Goal: Transaction & Acquisition: Purchase product/service

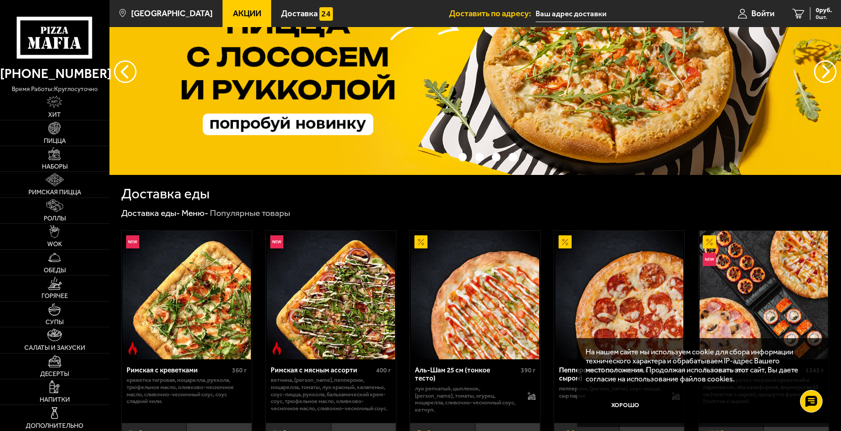
scroll to position [120, 0]
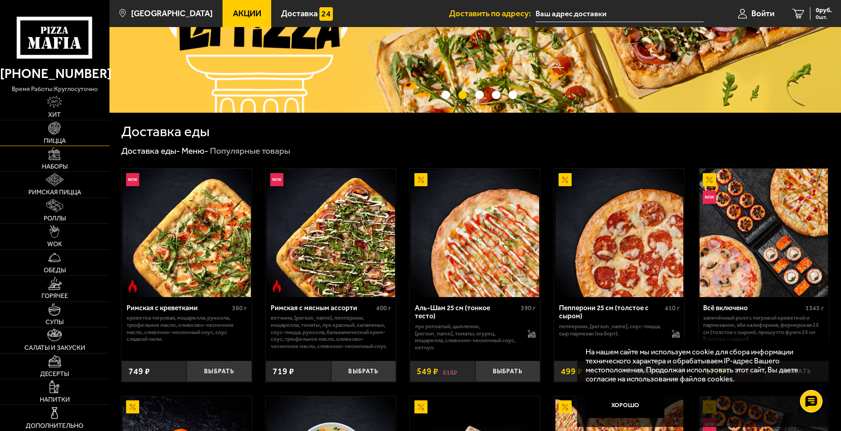
click at [68, 130] on link "Пицца" at bounding box center [54, 132] width 109 height 25
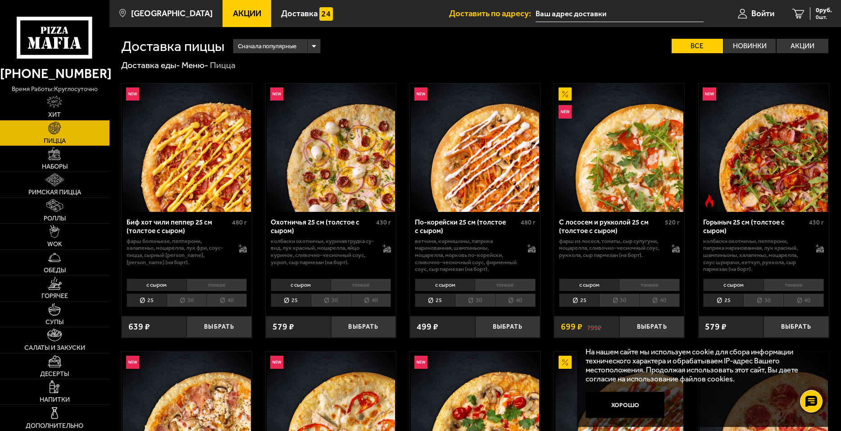
click at [313, 40] on div "Сначала популярные" at bounding box center [276, 46] width 86 height 14
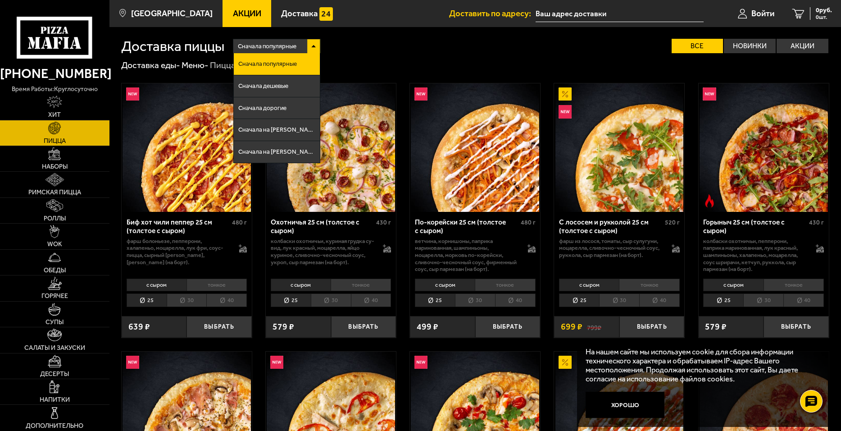
click at [314, 45] on div "Сначала популярные" at bounding box center [276, 46] width 86 height 14
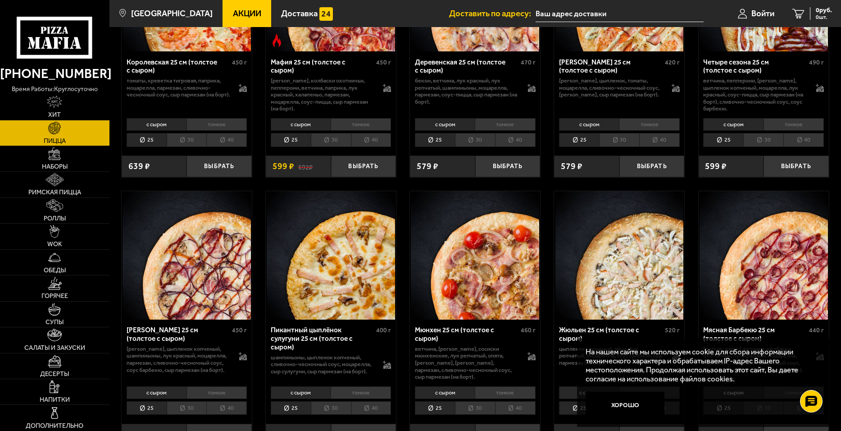
scroll to position [1261, 0]
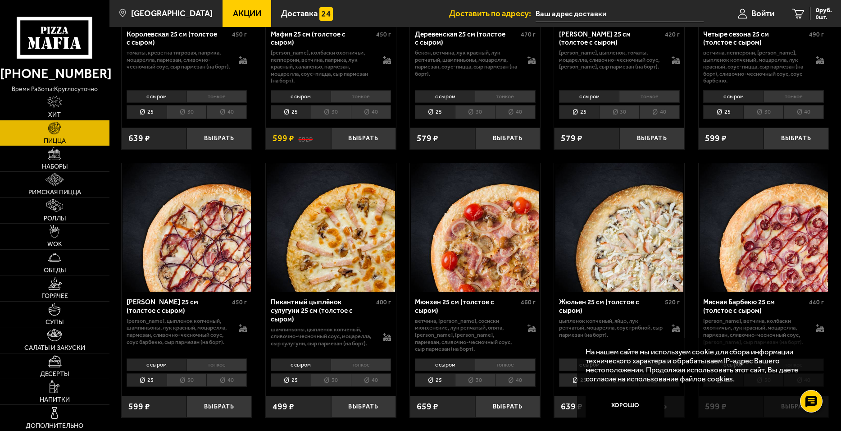
click at [361, 368] on li "тонкое" at bounding box center [361, 364] width 60 height 13
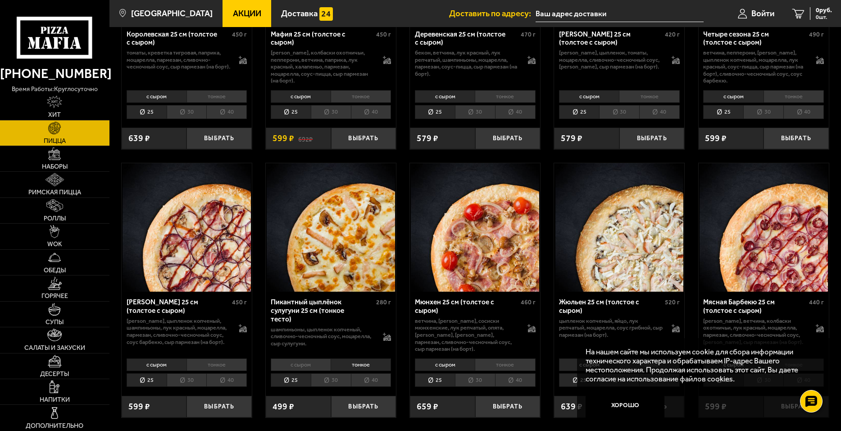
click at [317, 369] on li "с сыром" at bounding box center [301, 364] width 60 height 13
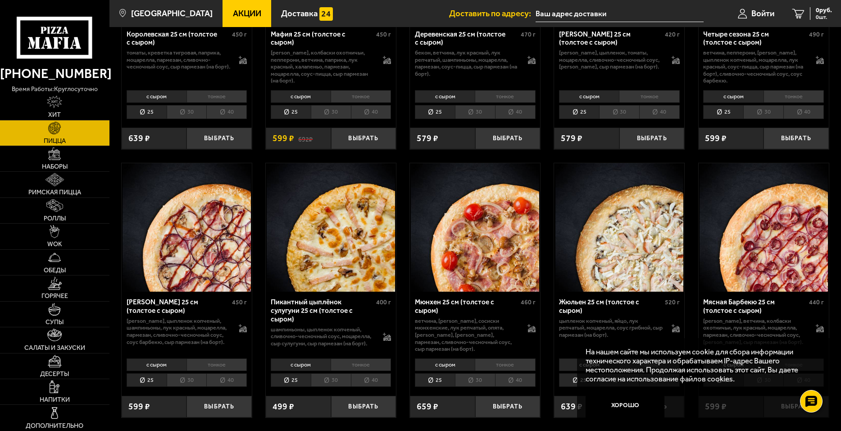
click at [347, 371] on li "тонкое" at bounding box center [361, 364] width 60 height 13
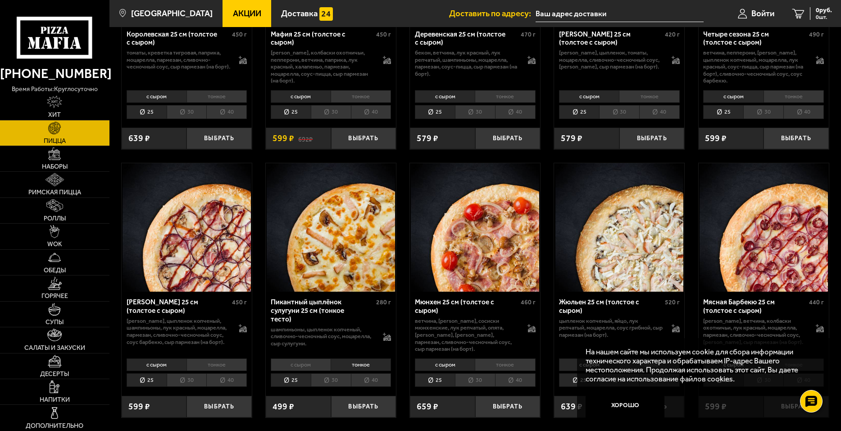
click at [309, 369] on li "с сыром" at bounding box center [301, 364] width 60 height 13
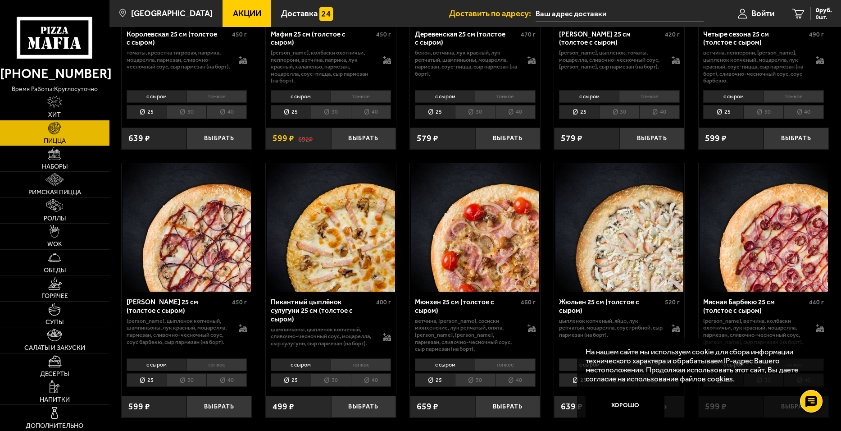
click at [353, 368] on li "тонкое" at bounding box center [361, 364] width 60 height 13
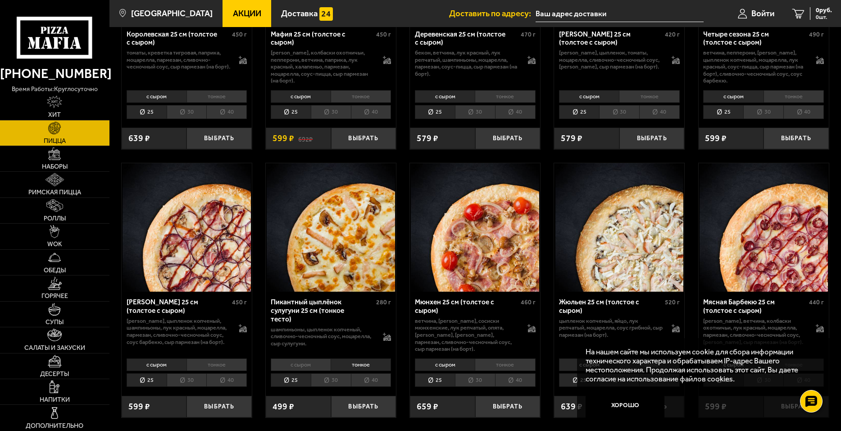
click at [314, 366] on li "с сыром" at bounding box center [301, 364] width 60 height 13
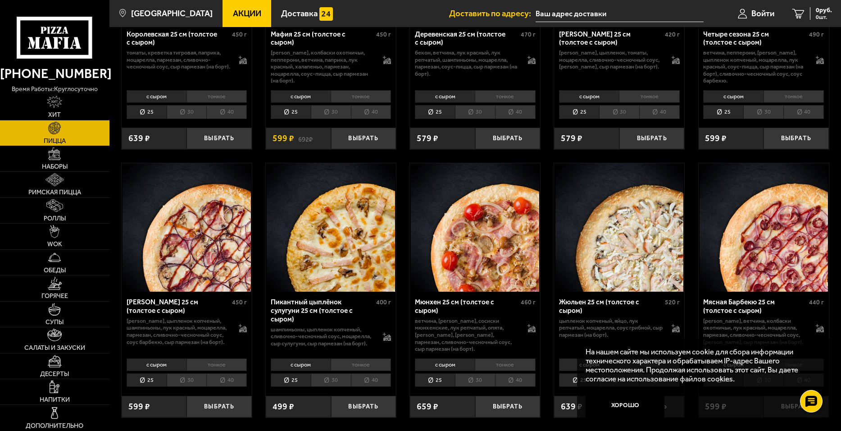
click at [362, 366] on li "тонкое" at bounding box center [361, 364] width 60 height 13
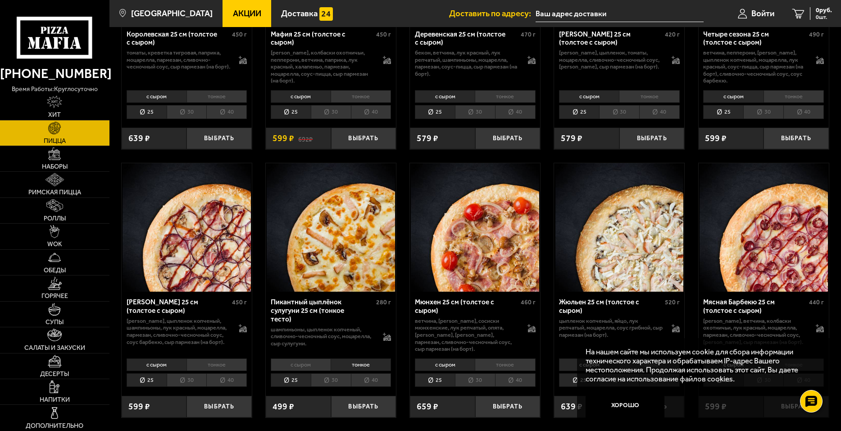
click at [320, 368] on li "с сыром" at bounding box center [301, 364] width 60 height 13
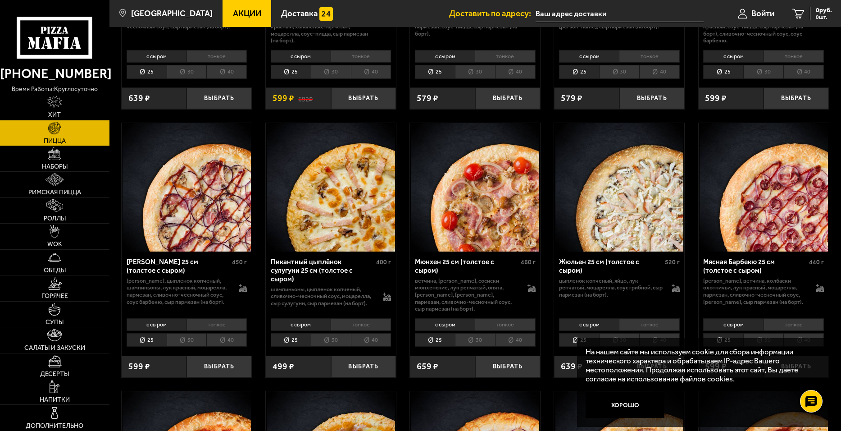
scroll to position [1321, 0]
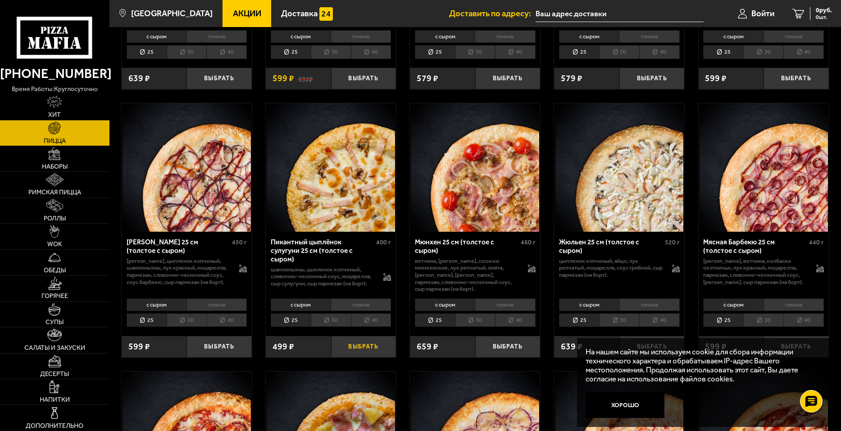
click at [371, 352] on button "Выбрать" at bounding box center [363, 347] width 65 height 22
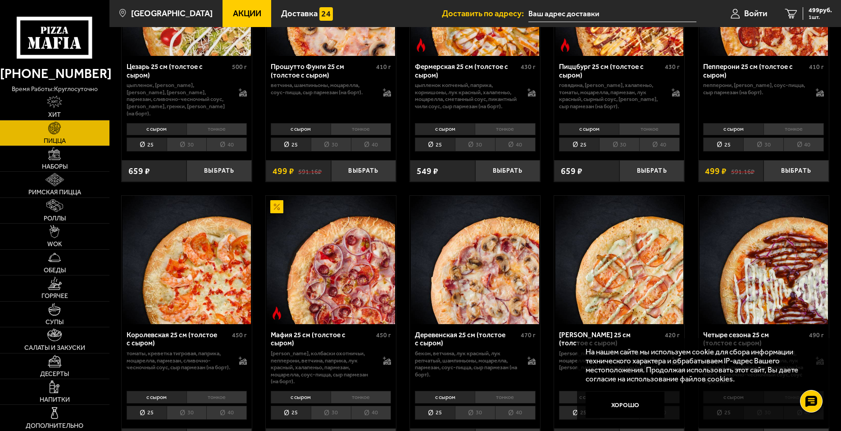
scroll to position [1081, 0]
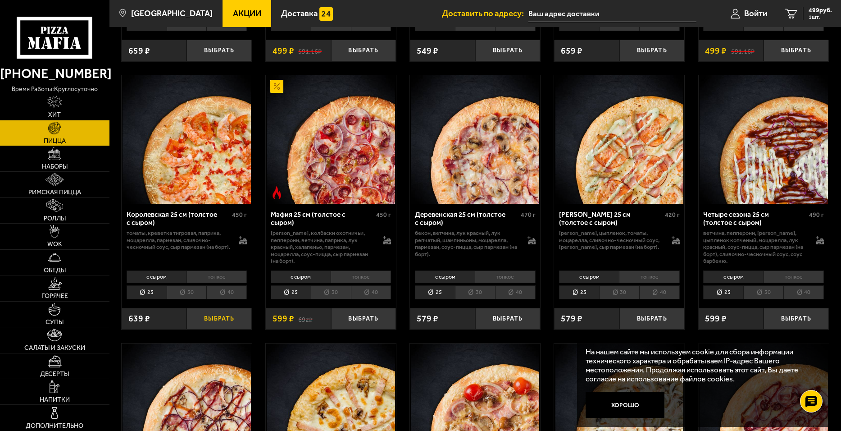
click at [227, 322] on button "Выбрать" at bounding box center [218, 319] width 65 height 22
click at [810, 14] on span "1138 руб." at bounding box center [818, 10] width 27 height 6
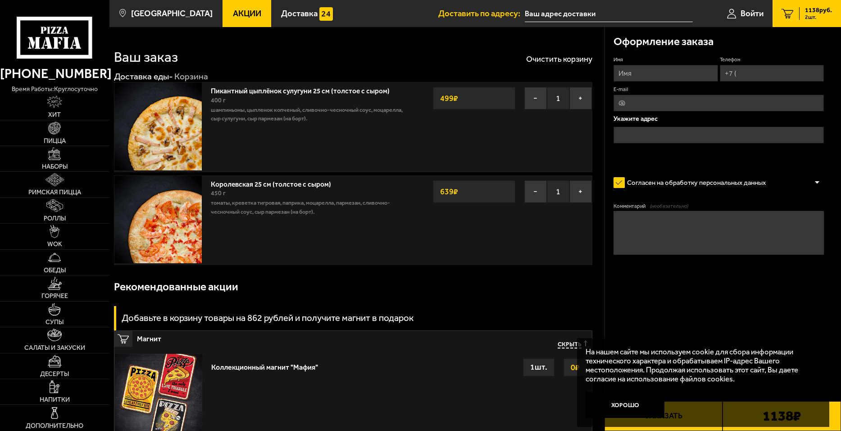
click at [652, 70] on input "Имя" at bounding box center [665, 73] width 104 height 17
type input "н"
type input "Ника"
click at [753, 65] on input "Телефон" at bounding box center [772, 73] width 104 height 17
type input "+7 (981) 986-61-51"
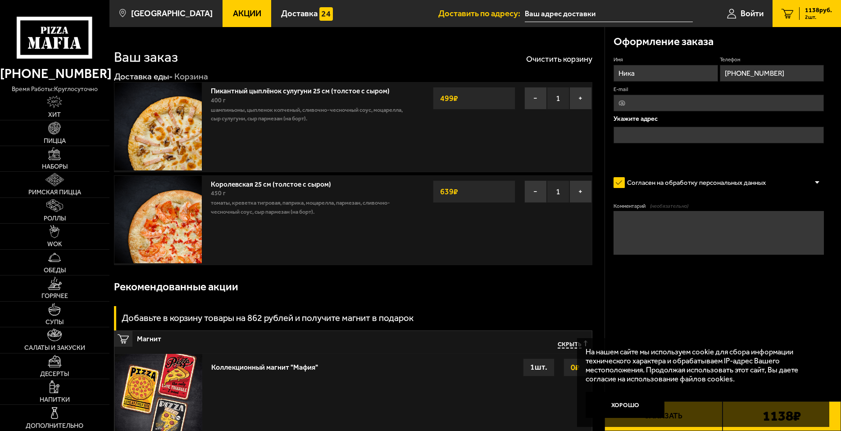
type input "nkenyakina@mail.ru"
type input "+7 (981) 986-61-51"
click at [660, 136] on input "text" at bounding box center [718, 135] width 210 height 17
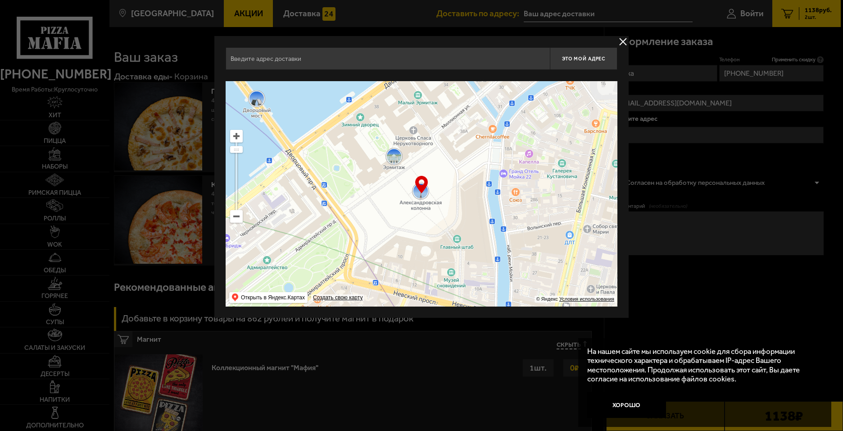
click at [364, 59] on input "text" at bounding box center [388, 58] width 324 height 23
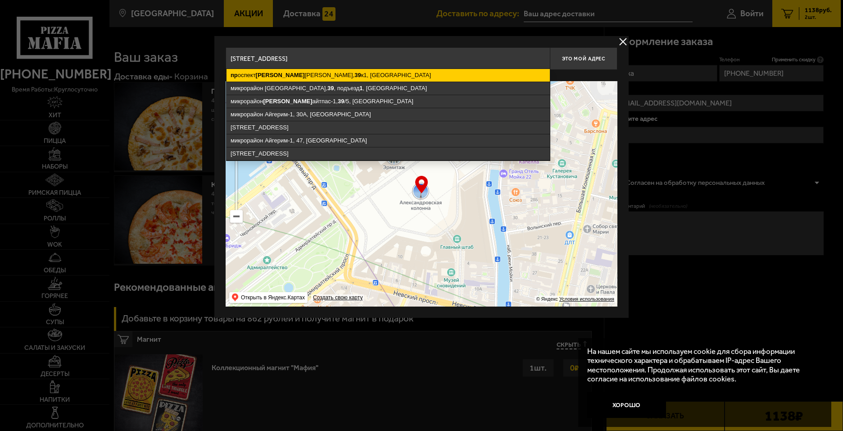
click at [419, 74] on ymaps "пр оспект К оролёва, 39 к1, Санкт-Петербург" at bounding box center [388, 75] width 323 height 13
type input "Санкт-Петербург, проспект Королёва, 39к1"
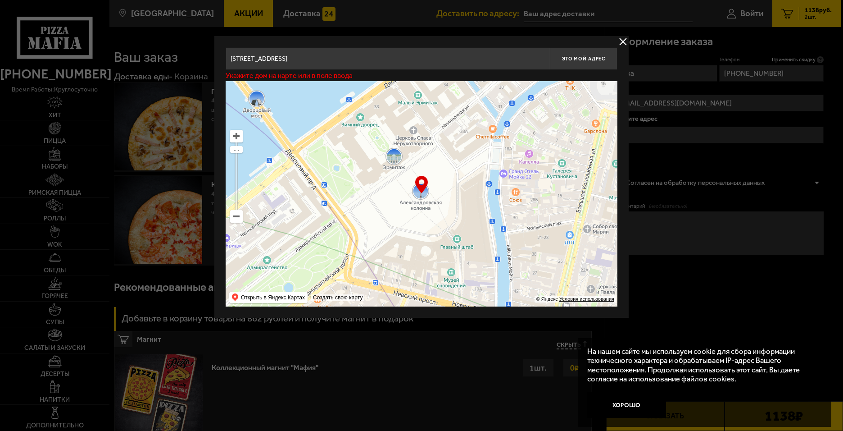
type input "[STREET_ADDRESS]"
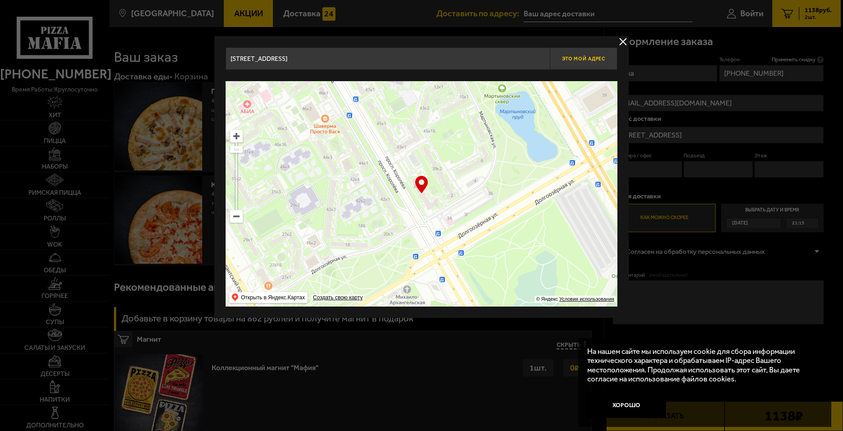
click at [584, 66] on button "Это мой адрес" at bounding box center [584, 58] width 68 height 23
type input "[STREET_ADDRESS]"
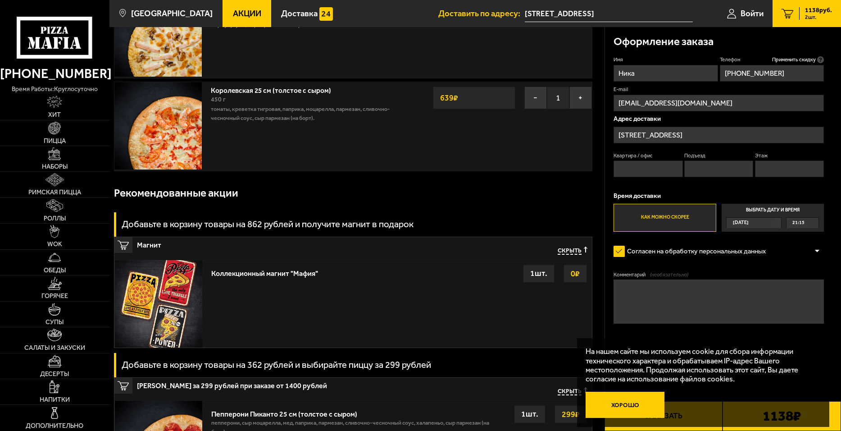
scroll to position [120, 0]
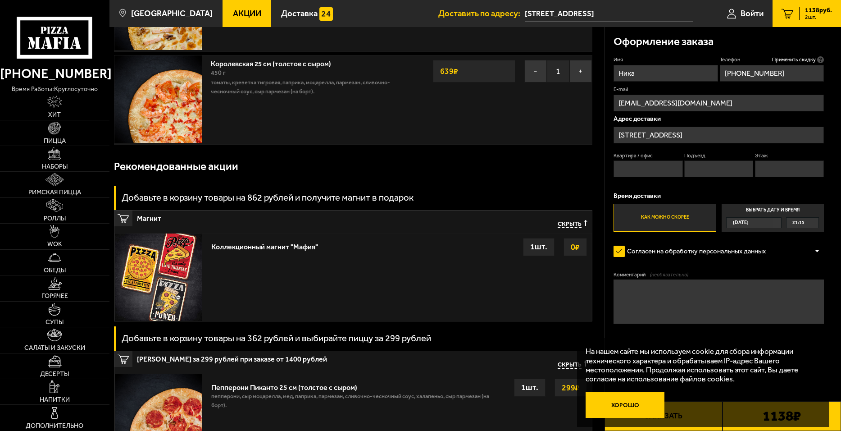
click at [627, 409] on button "Хорошо" at bounding box center [625, 404] width 79 height 26
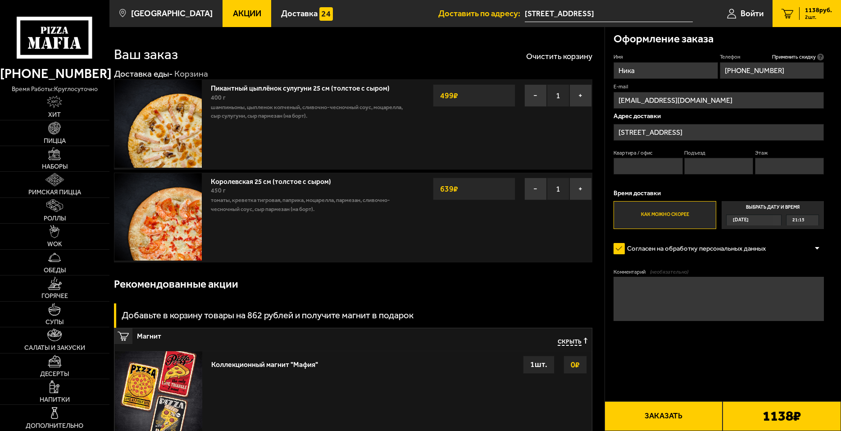
scroll to position [0, 0]
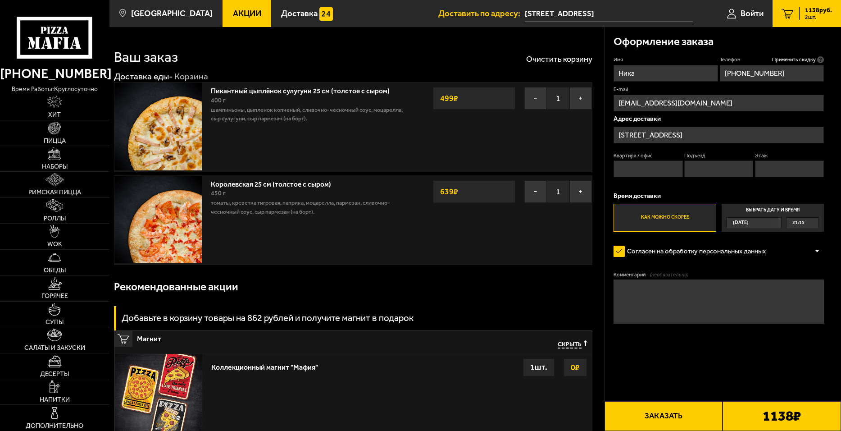
click at [663, 173] on input "Квартира / офис" at bounding box center [647, 168] width 69 height 17
click at [799, 60] on span "Применить скидку" at bounding box center [794, 59] width 44 height 7
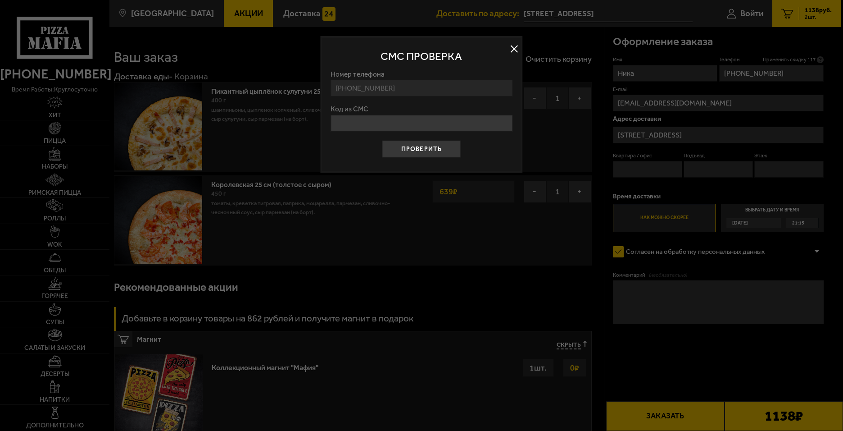
click at [425, 123] on input "Код из СМС" at bounding box center [422, 123] width 182 height 17
click at [514, 47] on button at bounding box center [515, 49] width 14 height 14
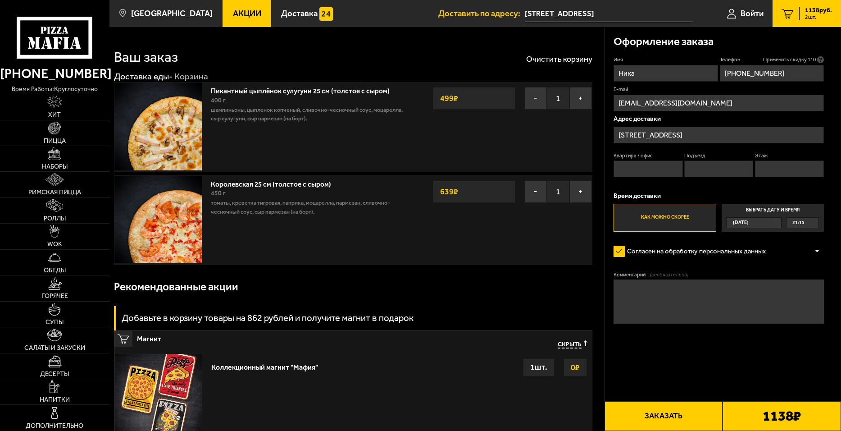
click at [654, 171] on input "Квартира / офис" at bounding box center [647, 168] width 69 height 17
type input "20"
click at [711, 168] on input "Подъезд" at bounding box center [718, 168] width 69 height 17
type input "1"
click at [770, 173] on input "Этаж" at bounding box center [789, 168] width 69 height 17
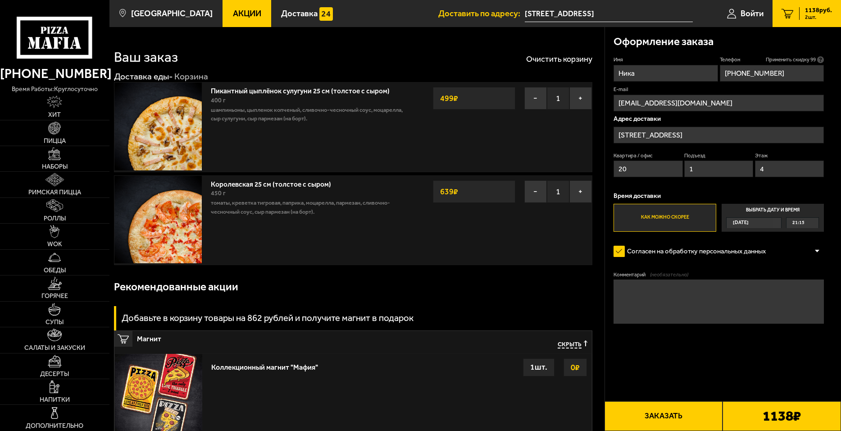
type input "4"
click at [802, 56] on div "Оформление заказа" at bounding box center [718, 41] width 210 height 29
click at [821, 61] on icon at bounding box center [820, 59] width 7 height 7
click at [821, 65] on input "+7 (981) 986-61-51" at bounding box center [772, 73] width 104 height 17
click at [809, 59] on span "Применить скидку 96" at bounding box center [791, 59] width 50 height 7
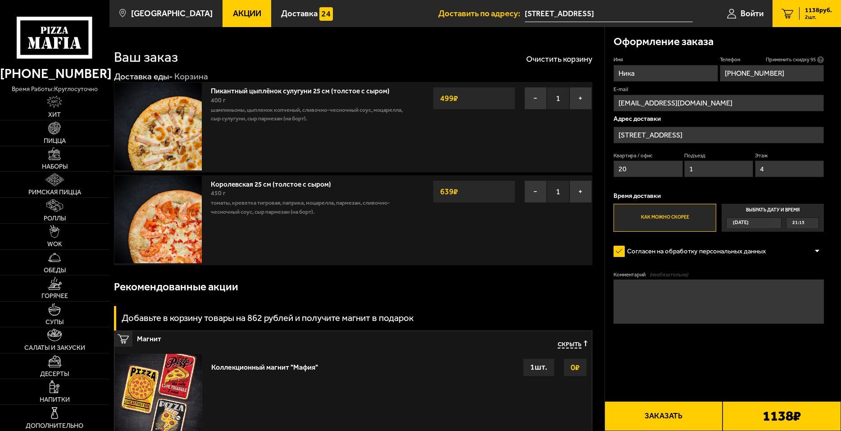
click at [794, 59] on span "Применить скидку 95" at bounding box center [791, 59] width 50 height 7
click at [775, 58] on span "Применить скидку 95" at bounding box center [791, 59] width 50 height 7
click at [769, 59] on span "Применить скидку 95" at bounding box center [791, 59] width 50 height 7
click at [762, 59] on label "Телефон Применить скидку 94 Вы будете зарегистрированы автоматически." at bounding box center [772, 59] width 104 height 7
click at [762, 65] on input "+7 (981) 986-61-51" at bounding box center [772, 73] width 104 height 17
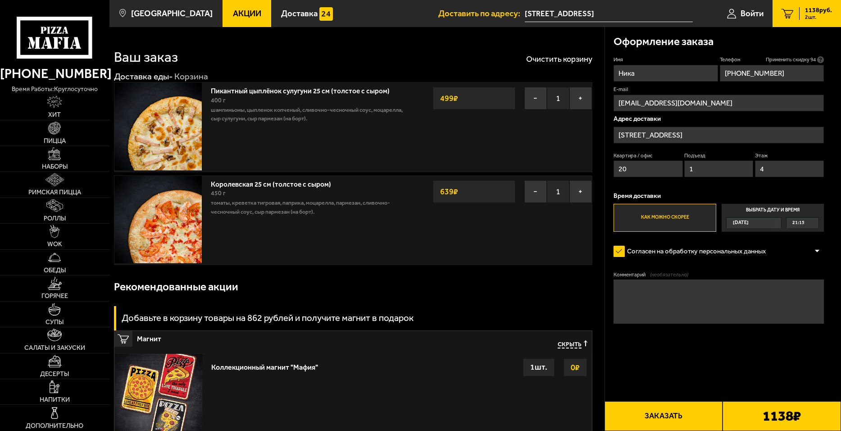
click at [774, 60] on span "Применить скидку 94" at bounding box center [791, 59] width 50 height 7
click at [782, 60] on span "Применить скидку 94" at bounding box center [791, 59] width 50 height 7
click at [787, 59] on span "Применить скидку 93" at bounding box center [791, 59] width 50 height 7
click at [792, 59] on span "Применить скидку 93" at bounding box center [791, 59] width 50 height 7
click at [800, 58] on span "Применить скидку 93" at bounding box center [791, 59] width 50 height 7
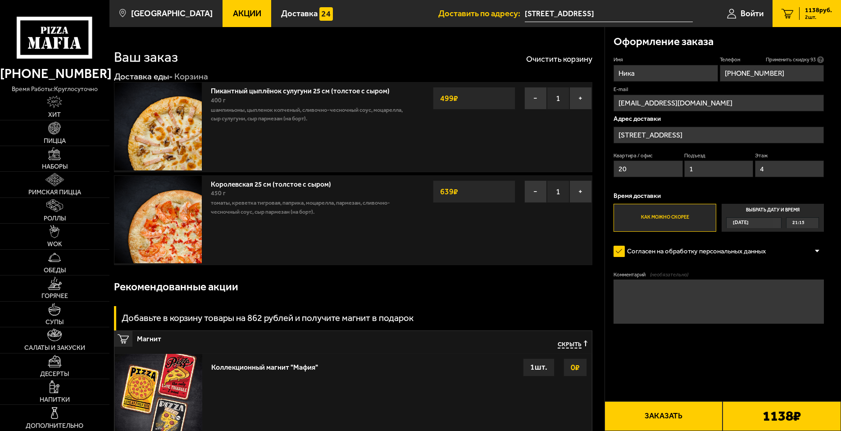
click at [801, 57] on span "Применить скидку 93" at bounding box center [791, 59] width 50 height 7
click at [785, 56] on span "Применить скидку 92" at bounding box center [791, 59] width 50 height 7
click at [773, 56] on span "Применить скидку 92" at bounding box center [791, 59] width 50 height 7
click at [756, 56] on div "Оформление заказа" at bounding box center [718, 41] width 210 height 29
drag, startPoint x: 760, startPoint y: 57, endPoint x: 787, endPoint y: 56, distance: 27.0
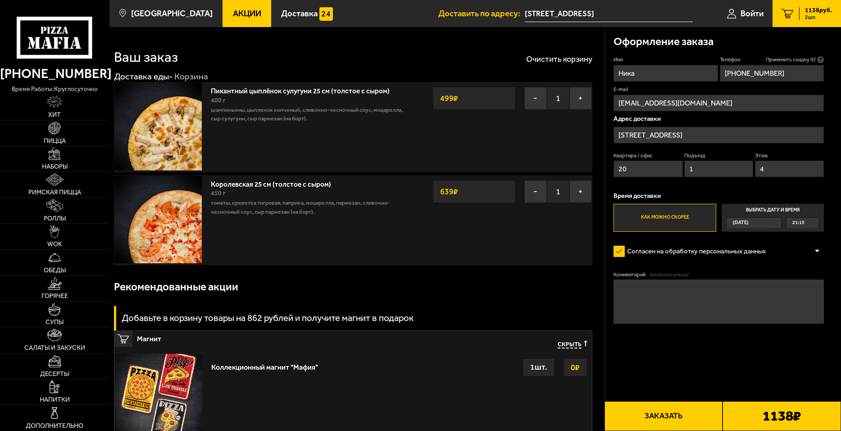
click at [761, 57] on label "Телефон Применить скидку 92 Вы будете зарегистрированы автоматически." at bounding box center [772, 59] width 104 height 7
click at [761, 65] on input "+7 (981) 986-61-51" at bounding box center [772, 73] width 104 height 17
click at [788, 56] on span "Применить скидку 92" at bounding box center [791, 59] width 50 height 7
click at [789, 56] on span "Применить скидку 91" at bounding box center [791, 59] width 50 height 7
click at [822, 59] on icon at bounding box center [820, 59] width 7 height 7
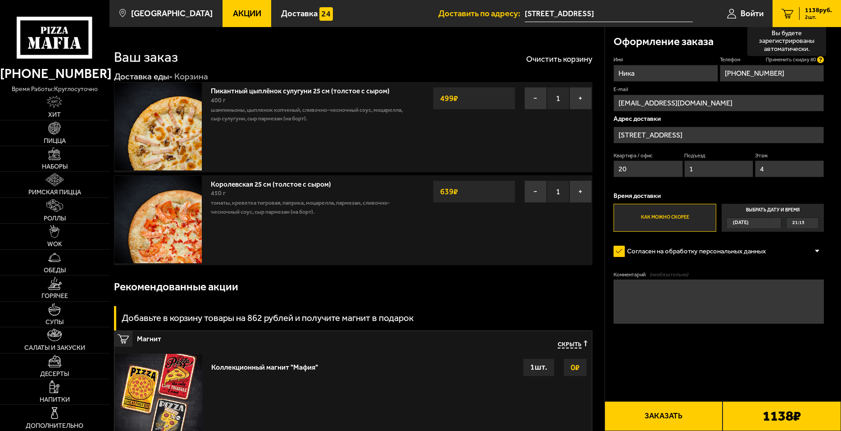
click at [822, 65] on input "+7 (981) 986-61-51" at bounding box center [772, 73] width 104 height 17
drag, startPoint x: 682, startPoint y: 59, endPoint x: 699, endPoint y: 59, distance: 16.7
click at [682, 59] on label "Имя" at bounding box center [665, 59] width 104 height 7
click at [682, 65] on input "Ника" at bounding box center [665, 73] width 104 height 17
click at [786, 58] on span "Применить скидку 78" at bounding box center [791, 59] width 50 height 7
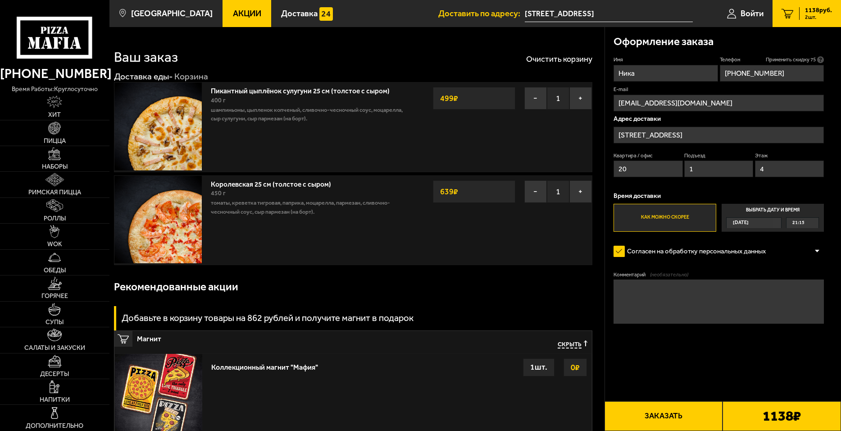
click at [675, 411] on button "Заказать" at bounding box center [663, 416] width 118 height 30
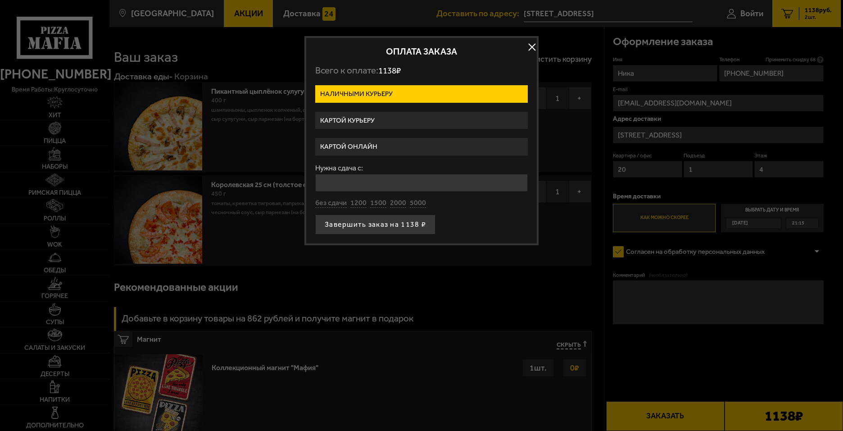
drag, startPoint x: 396, startPoint y: 150, endPoint x: 391, endPoint y: 149, distance: 4.6
click at [395, 150] on label "Картой онлайн" at bounding box center [421, 147] width 213 height 18
click at [0, 0] on input "Картой онлайн" at bounding box center [0, 0] width 0 height 0
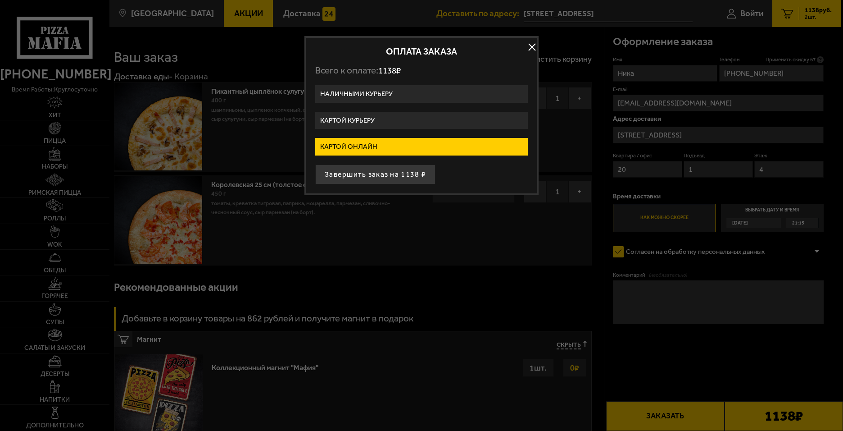
click at [367, 147] on label "Картой онлайн" at bounding box center [421, 147] width 213 height 18
click at [0, 0] on input "Картой онлайн" at bounding box center [0, 0] width 0 height 0
click at [532, 46] on button "button" at bounding box center [532, 47] width 14 height 14
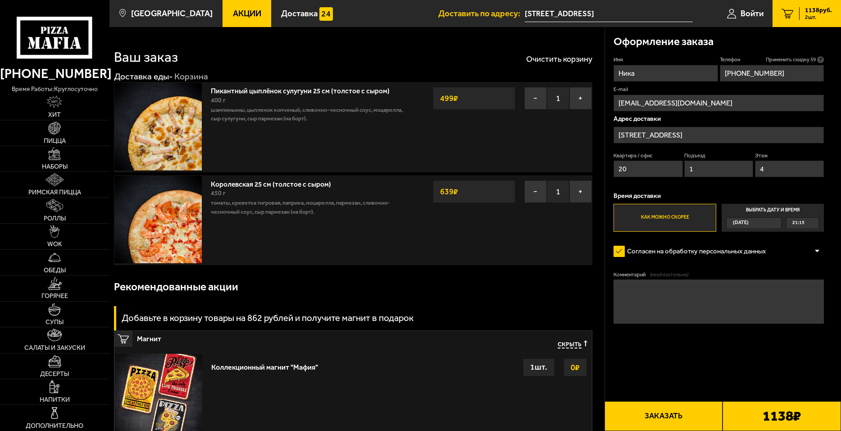
click at [791, 58] on span "Применить скидку 59" at bounding box center [791, 59] width 50 height 7
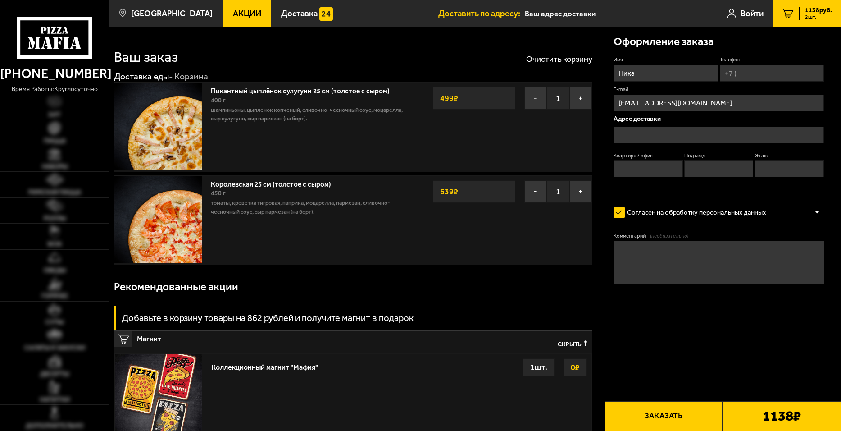
click at [551, 10] on input "text" at bounding box center [609, 13] width 168 height 17
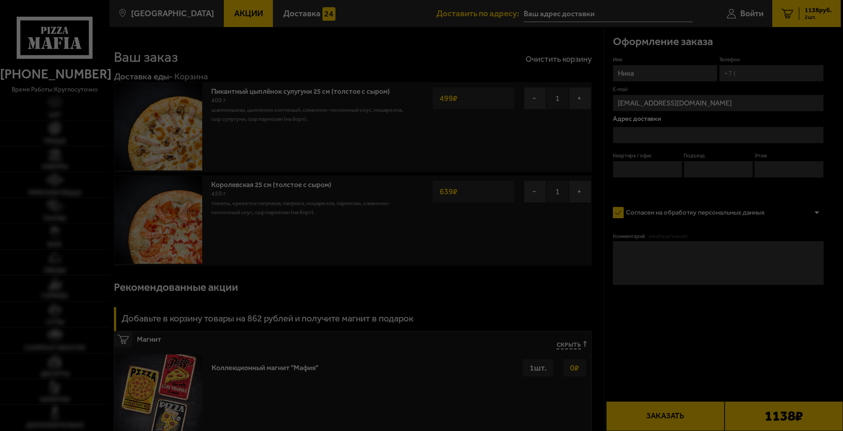
type input "[STREET_ADDRESS]"
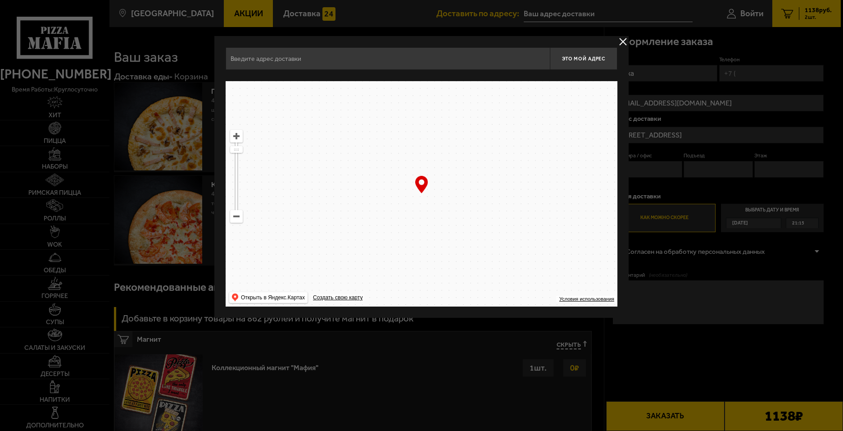
type input "[STREET_ADDRESS]"
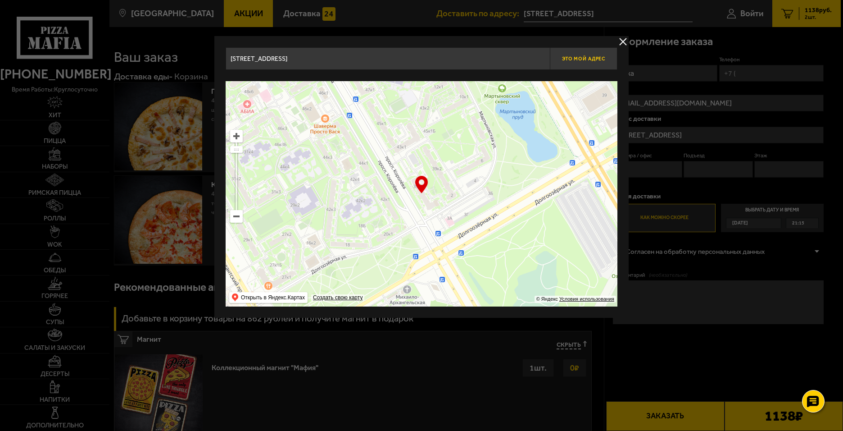
click at [578, 60] on span "Это мой адрес" at bounding box center [583, 59] width 43 height 6
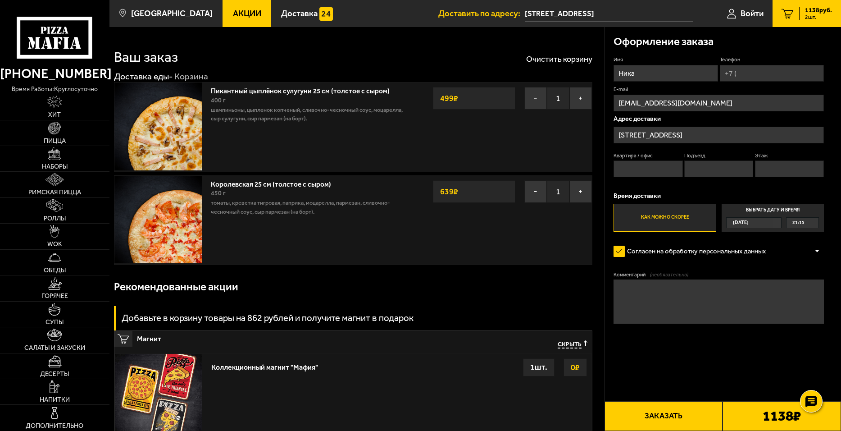
click at [742, 73] on input "Телефон" at bounding box center [772, 73] width 104 height 17
type input "+7 (981) 986-61-51"
click at [645, 164] on input "Квартира / офис" at bounding box center [647, 168] width 69 height 17
click at [802, 59] on span "Применить скидку 46" at bounding box center [791, 59] width 50 height 7
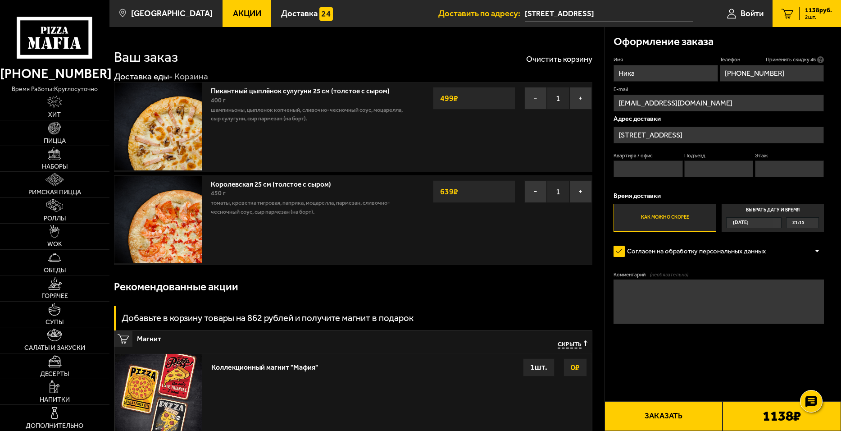
click at [802, 59] on span "Применить скидку 46" at bounding box center [791, 59] width 50 height 7
click at [801, 59] on span "Применить скидку 46" at bounding box center [791, 59] width 50 height 7
click at [748, 10] on span "Войти" at bounding box center [752, 13] width 23 height 9
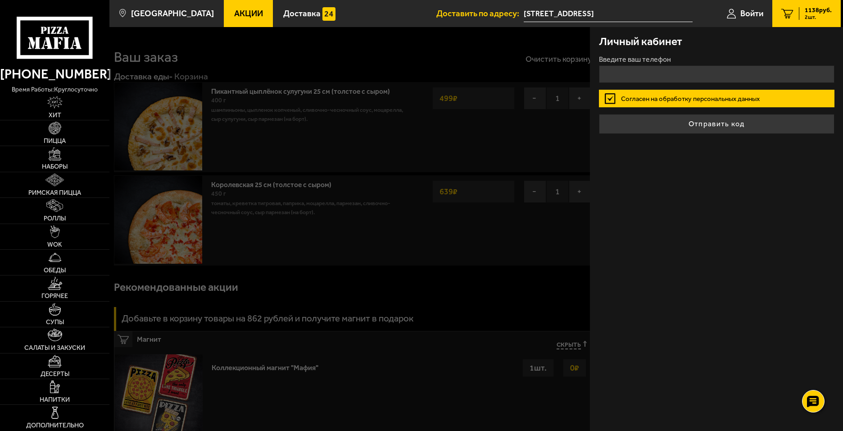
click at [752, 170] on div "Личный кабинет Введите ваш телефон Согласен на обработку персональных данных От…" at bounding box center [716, 229] width 253 height 404
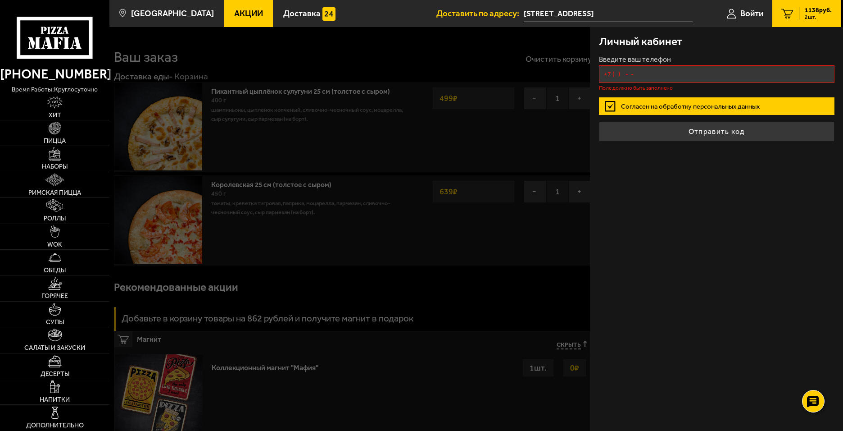
click at [701, 74] on input "+7 ( ) - -" at bounding box center [717, 74] width 236 height 18
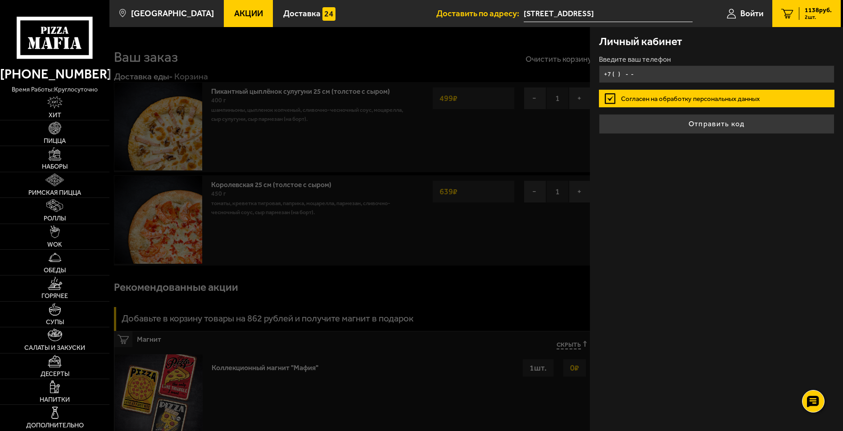
click at [656, 75] on input "+7 ( ) - -" at bounding box center [717, 74] width 236 height 18
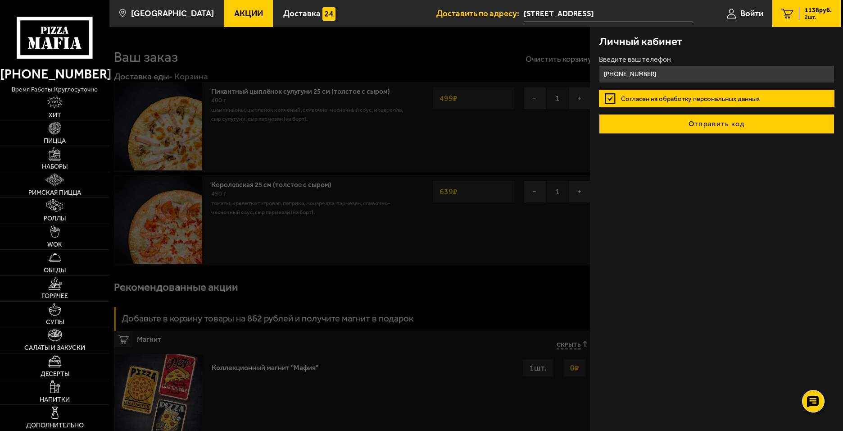
type input "+7 (981) 986-61-51"
click at [715, 132] on button "Отправить код" at bounding box center [717, 124] width 236 height 20
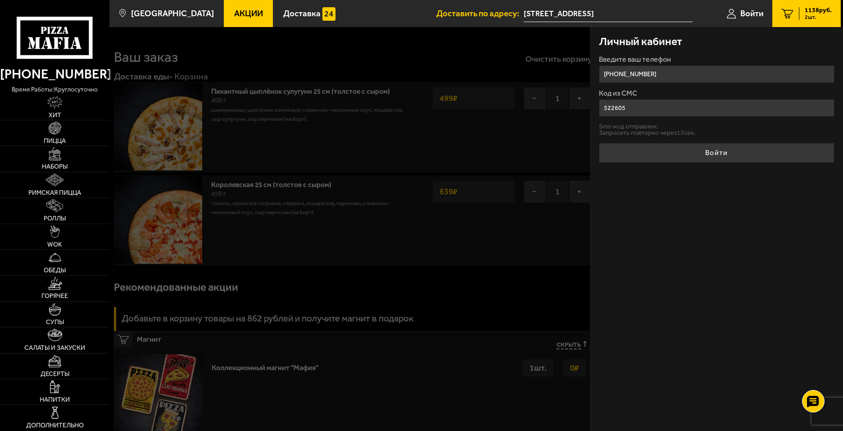
type input "522605"
click at [599, 143] on button "Войти" at bounding box center [717, 153] width 236 height 20
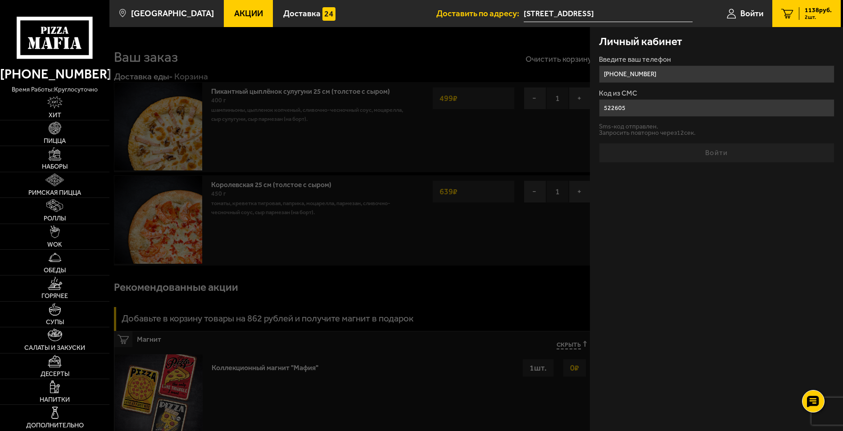
type input "1"
type input "4"
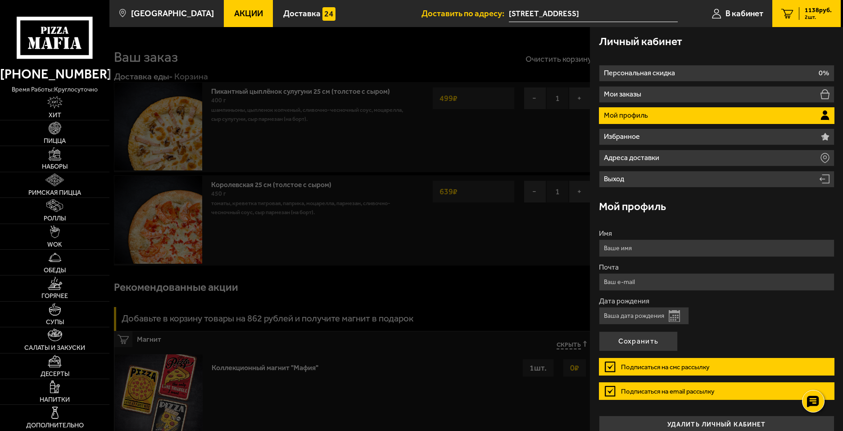
type input "+7 (981) 986-61-51"
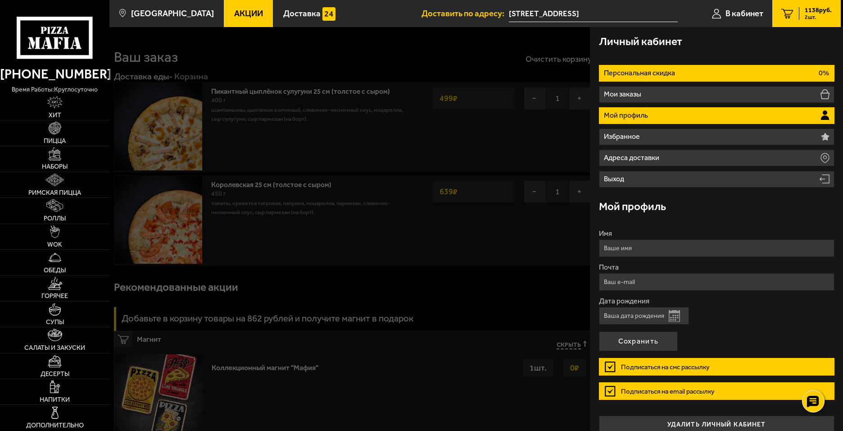
click at [682, 73] on li "Персональная скидка 0%" at bounding box center [717, 73] width 236 height 17
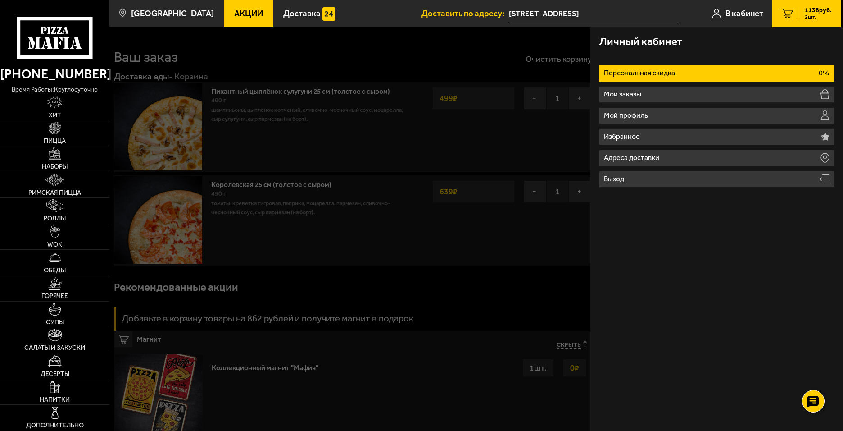
click at [693, 73] on li "Персональная скидка 0%" at bounding box center [717, 73] width 236 height 17
click at [518, 286] on div at bounding box center [530, 242] width 843 height 431
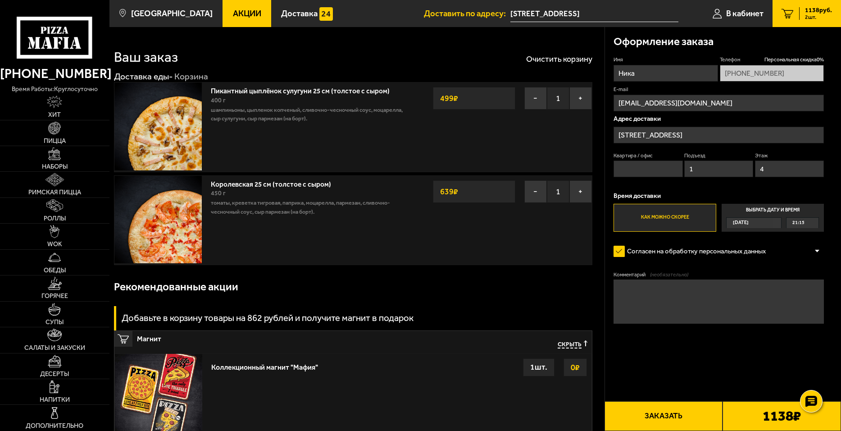
click at [755, 207] on label "Выбрать дату и время Сегодня 21:15" at bounding box center [773, 218] width 103 height 28
click at [0, 0] on input "Выбрать дату и время Сегодня 21:15" at bounding box center [0, 0] width 0 height 0
click at [802, 224] on span "21:15" at bounding box center [798, 223] width 12 height 10
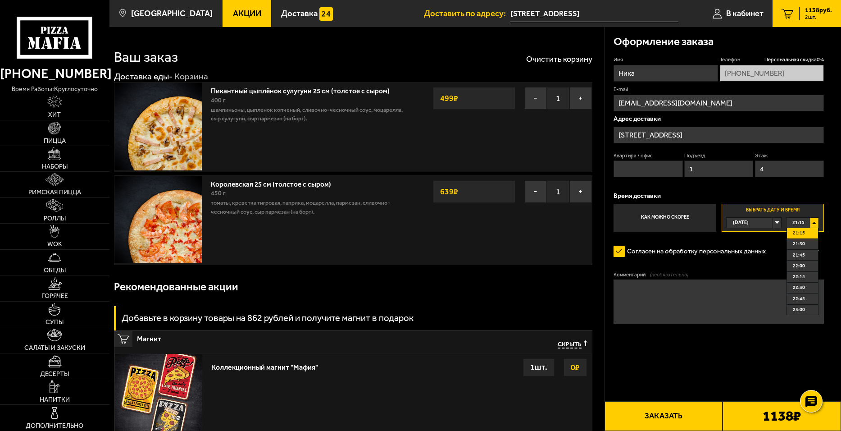
click at [813, 220] on div "21:15" at bounding box center [802, 223] width 32 height 10
click at [676, 227] on label "Как можно скорее" at bounding box center [664, 218] width 103 height 28
click at [0, 0] on input "Как можно скорее" at bounding box center [0, 0] width 0 height 0
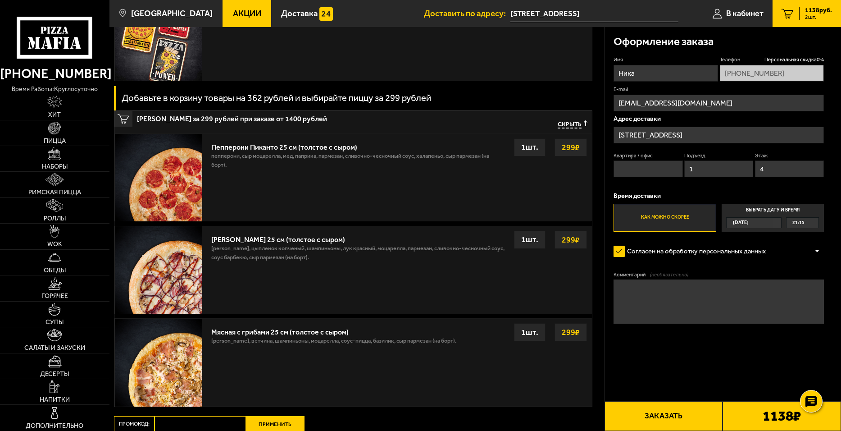
scroll to position [501, 0]
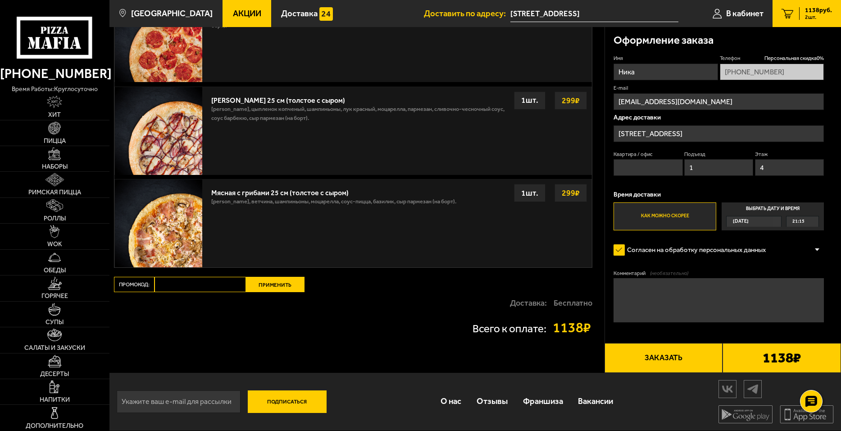
click at [189, 286] on input "Промокод:" at bounding box center [199, 284] width 91 height 15
type input "start14"
click at [269, 286] on button "Применить" at bounding box center [275, 284] width 59 height 15
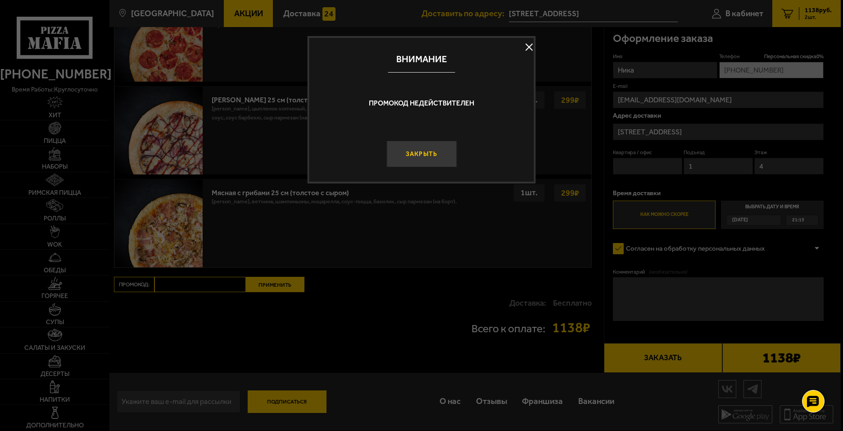
click at [427, 156] on button "Закрыть" at bounding box center [421, 154] width 70 height 27
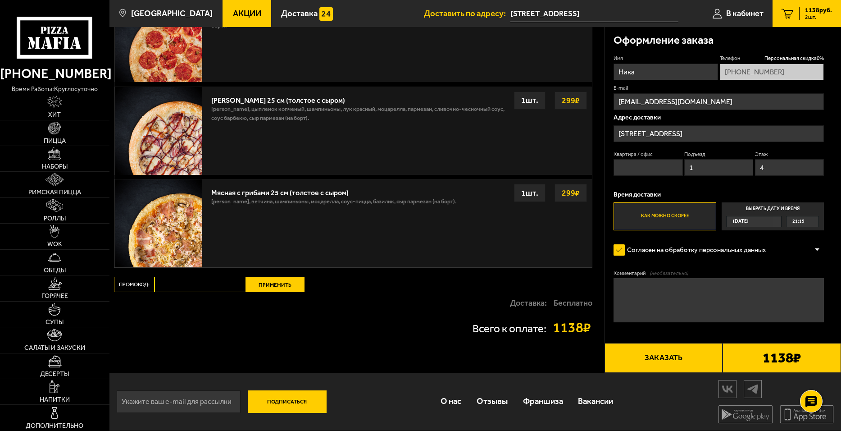
click at [227, 287] on input "Промокод:" at bounding box center [199, 284] width 91 height 15
type input "START14"
click at [291, 286] on button "Применить" at bounding box center [275, 284] width 59 height 15
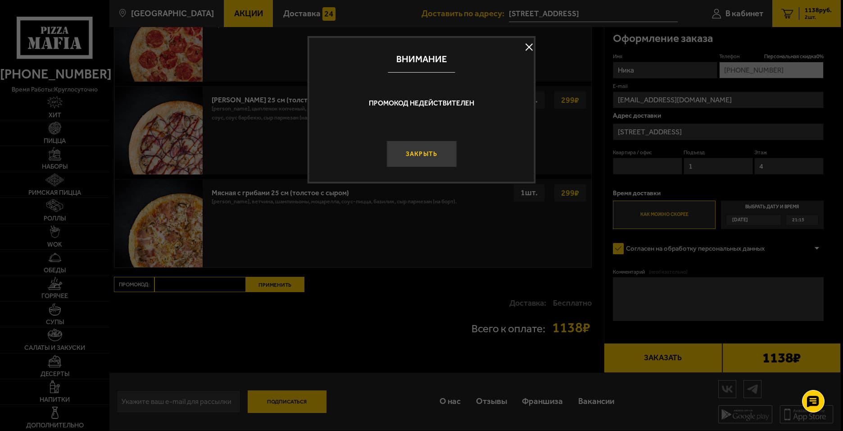
click at [436, 153] on button "Закрыть" at bounding box center [421, 154] width 70 height 27
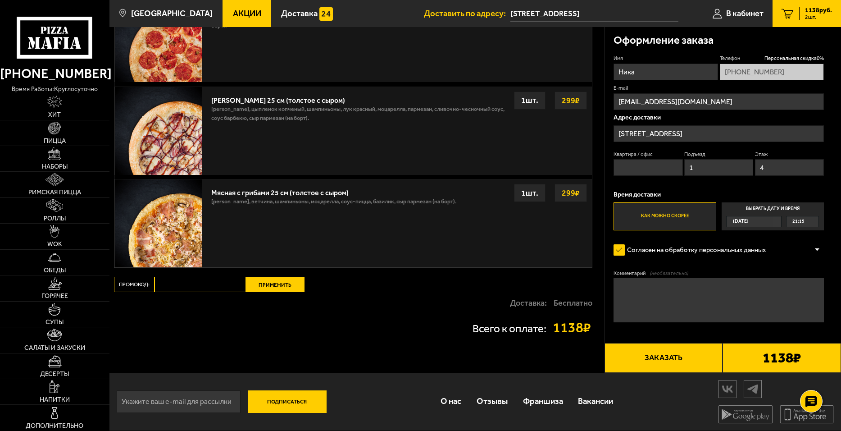
click at [223, 283] on input "Промокод:" at bounding box center [199, 284] width 91 height 15
type input "WEEK"
click at [291, 282] on button "Применить" at bounding box center [275, 284] width 59 height 15
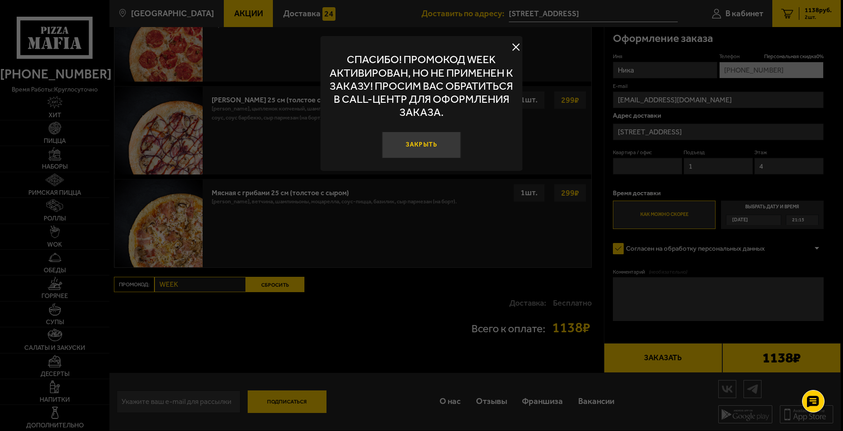
click at [409, 149] on button "Закрыть" at bounding box center [421, 145] width 79 height 27
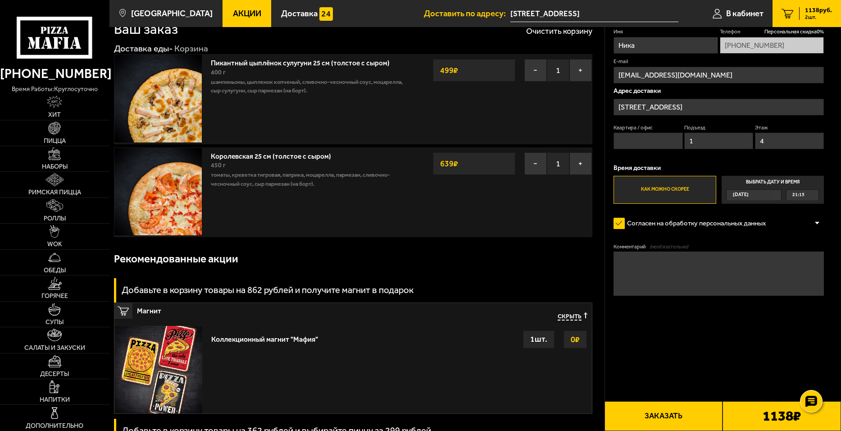
scroll to position [0, 0]
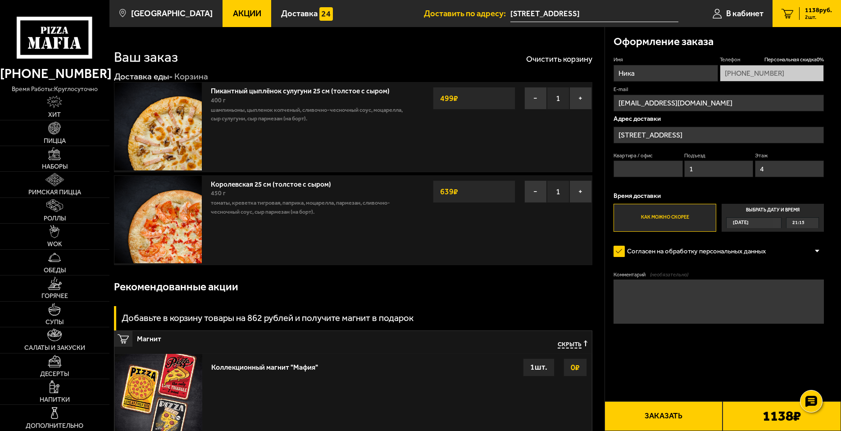
click at [709, 419] on button "Заказать" at bounding box center [663, 416] width 118 height 30
click at [654, 171] on input "Квартира / офис" at bounding box center [647, 168] width 69 height 17
type input "20"
click at [704, 364] on form "Имя Ника Телефон Персональная скидка 0 % +7 (981) 986-61-51 E-mail nkenyakina@m…" at bounding box center [718, 215] width 210 height 319
click at [709, 160] on fieldset "Подъезд 1" at bounding box center [718, 164] width 69 height 25
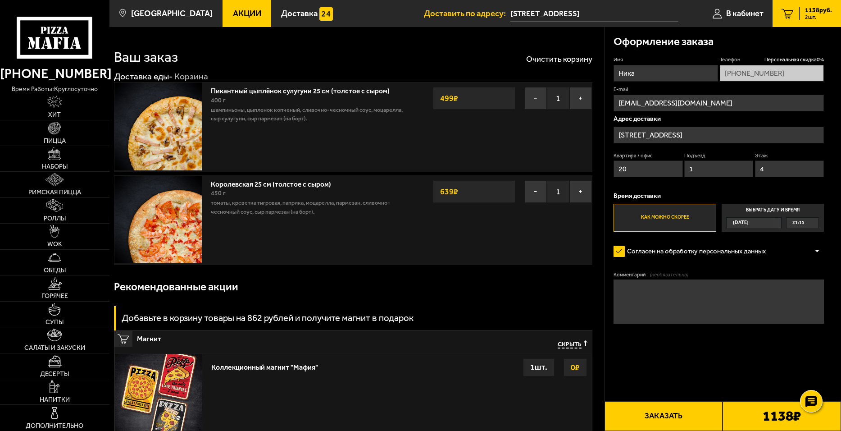
click at [709, 170] on input "1" at bounding box center [718, 168] width 69 height 17
click at [709, 339] on form "Имя Ника Телефон Персональная скидка 0 % +7 (981) 986-61-51 E-mail nkenyakina@m…" at bounding box center [718, 215] width 210 height 319
click at [704, 412] on button "Заказать" at bounding box center [663, 416] width 118 height 30
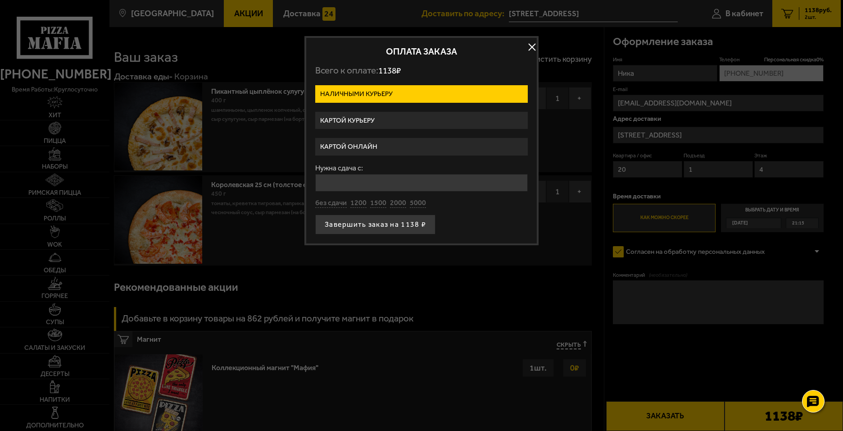
click at [388, 147] on label "Картой онлайн" at bounding box center [421, 147] width 213 height 18
click at [0, 0] on input "Картой онлайн" at bounding box center [0, 0] width 0 height 0
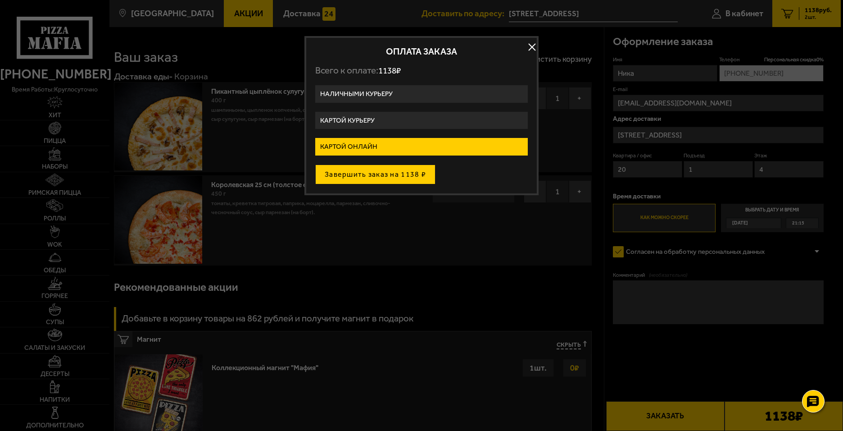
click at [389, 176] on button "Завершить заказ на 1138 ₽" at bounding box center [375, 174] width 120 height 20
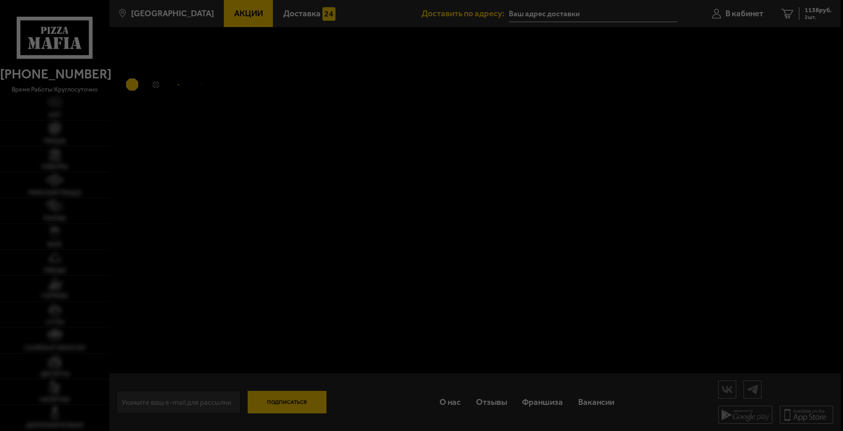
type input "[STREET_ADDRESS]"
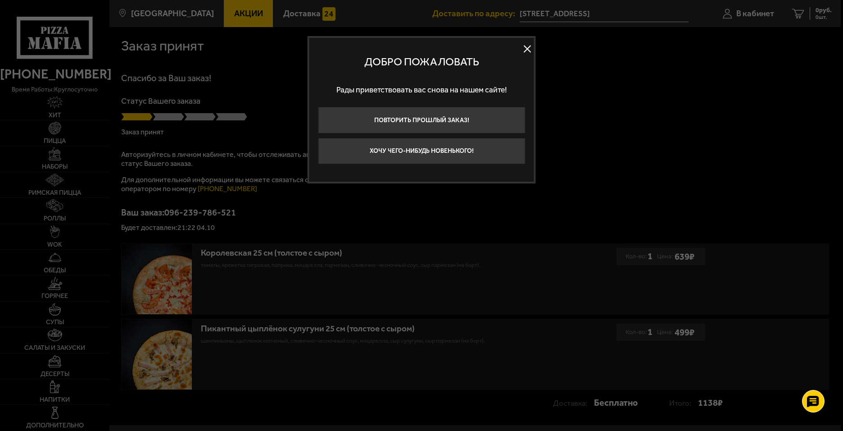
click at [523, 53] on button at bounding box center [528, 49] width 14 height 14
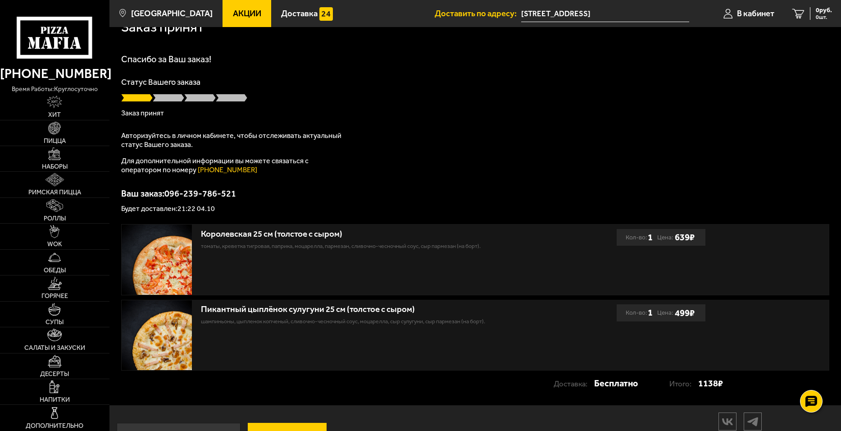
scroll to position [52, 0]
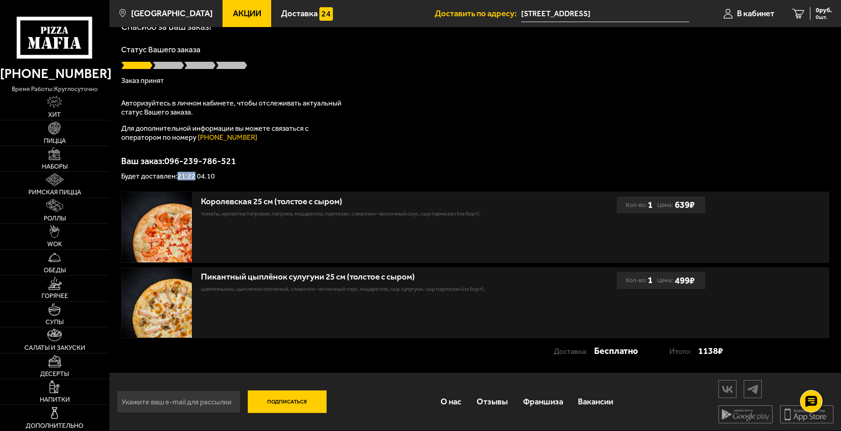
drag, startPoint x: 187, startPoint y: 177, endPoint x: 196, endPoint y: 178, distance: 9.1
click at [196, 178] on p "Будет доставлен: 21:22 04.10" at bounding box center [475, 176] width 708 height 7
click at [399, 134] on div "Спасибо за Ваш заказ! Статус Вашего заказа Заказ принят Авторизуйтесь в личном …" at bounding box center [475, 101] width 708 height 158
